Goal: Task Accomplishment & Management: Manage account settings

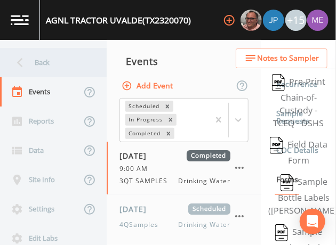
scroll to position [447, 0]
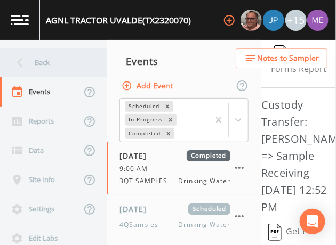
click at [35, 62] on div "Back" at bounding box center [48, 62] width 96 height 29
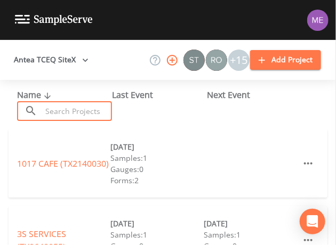
click at [45, 113] on input "text" at bounding box center [77, 111] width 70 height 20
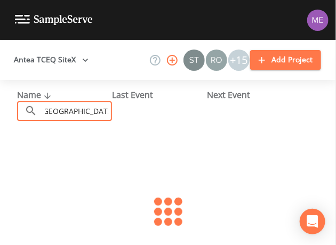
scroll to position [0, 9]
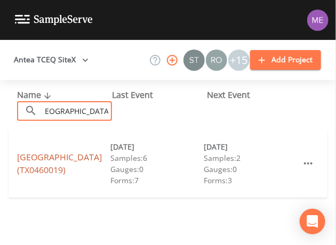
type input "[GEOGRAPHIC_DATA]"
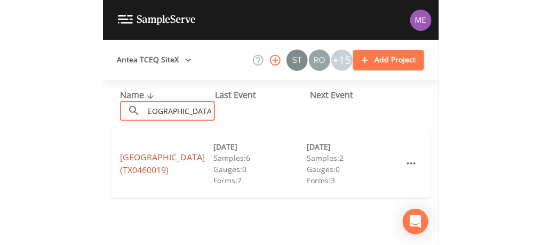
scroll to position [0, 0]
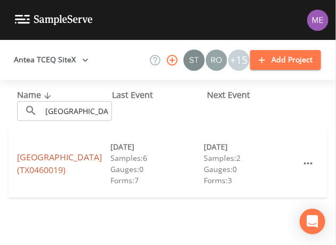
click at [53, 157] on link "[GEOGRAPHIC_DATA] (TX0460019)" at bounding box center [59, 164] width 85 height 25
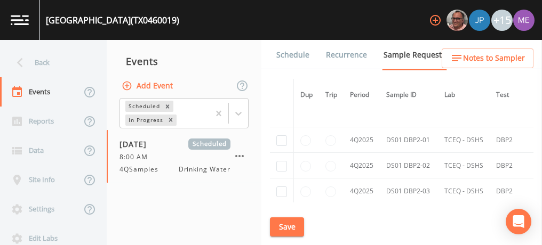
scroll to position [11800, 0]
click at [281, 213] on input "checkbox" at bounding box center [281, 218] width 11 height 11
checkbox input "true"
click at [281, 188] on input "checkbox" at bounding box center [281, 193] width 11 height 11
checkbox input "true"
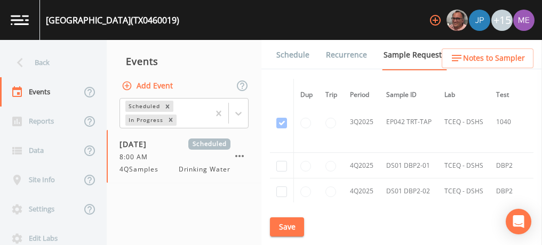
scroll to position [11775, 0]
click at [281, 188] on input "checkbox" at bounding box center [281, 193] width 11 height 11
checkbox input "true"
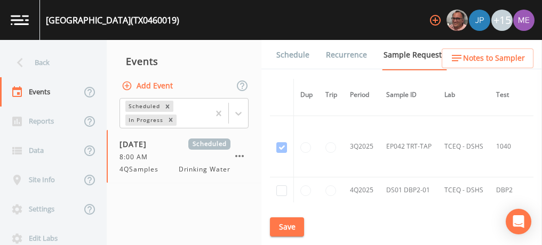
scroll to position [11749, 0]
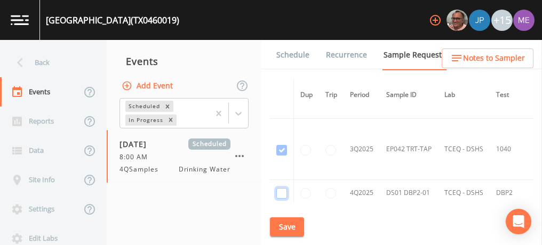
click at [281, 188] on input "checkbox" at bounding box center [281, 193] width 11 height 11
checkbox input "true"
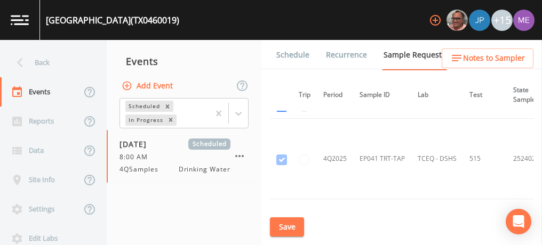
scroll to position [11911, 27]
click at [287, 221] on button "Save" at bounding box center [287, 228] width 34 height 20
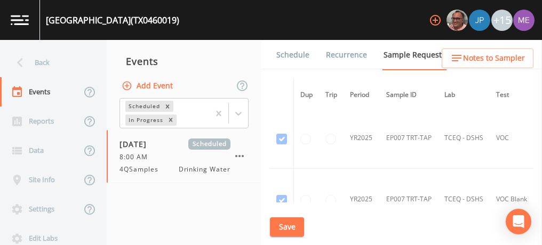
scroll to position [7058, 0]
click at [235, 55] on div "Events" at bounding box center [184, 61] width 155 height 27
